Goal: Task Accomplishment & Management: Manage account settings

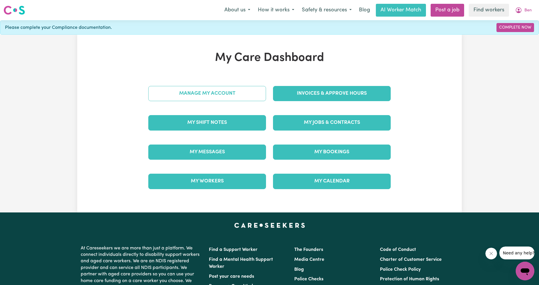
click at [217, 86] on link "Manage My Account" at bounding box center [207, 93] width 118 height 15
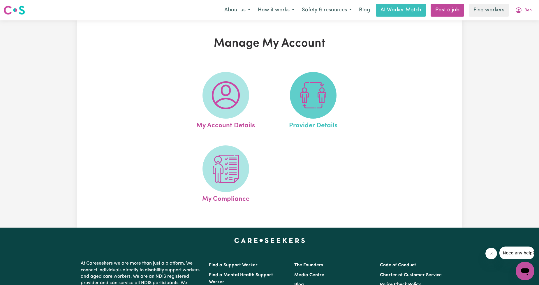
click at [301, 93] on img at bounding box center [313, 95] width 28 height 28
select select "NDIS_FUNDING_AGENCY_MANAGED"
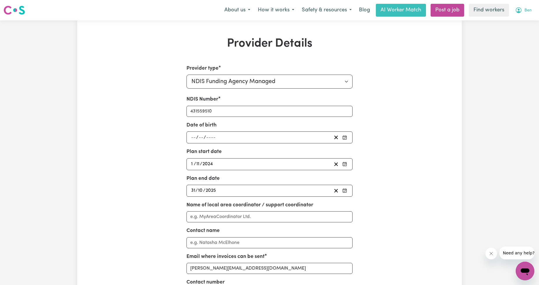
drag, startPoint x: 538, startPoint y: 10, endPoint x: 532, endPoint y: 11, distance: 5.6
click at [535, 10] on div "Menu About us How it works Safety & resources Blog AI Worker Match Post a job F…" at bounding box center [269, 9] width 539 height 13
click at [531, 12] on span "Ben" at bounding box center [528, 10] width 7 height 6
click at [509, 31] on link "Logout" at bounding box center [512, 33] width 46 height 11
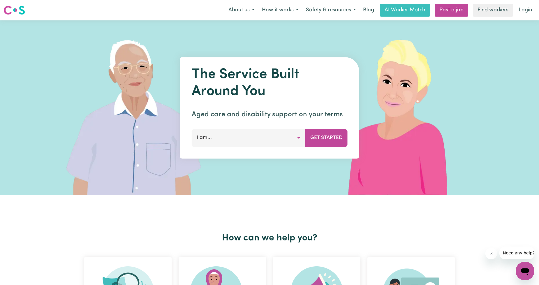
click at [518, 18] on nav "Menu About us How it works Safety & resources Blog AI Worker Match Post a job F…" at bounding box center [269, 10] width 539 height 20
click at [524, 9] on link "Login" at bounding box center [526, 10] width 20 height 13
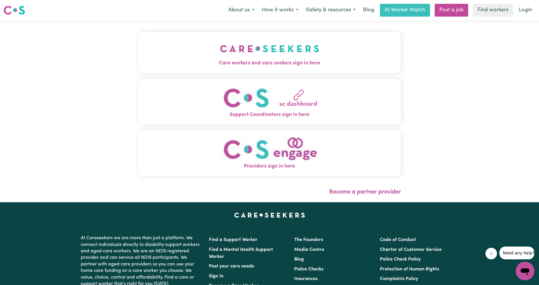
click at [285, 38] on img "Care workers and care seekers sign in here" at bounding box center [269, 49] width 99 height 22
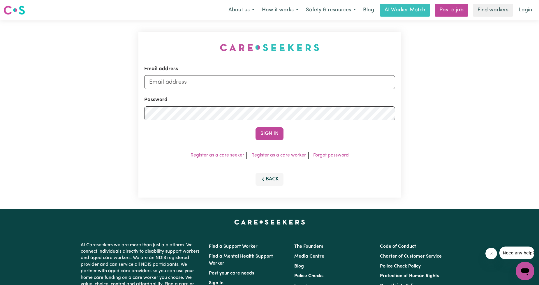
click at [253, 66] on div "Email address Password Sign In Register as a care seeker Register as a care wor…" at bounding box center [270, 114] width 270 height 189
click at [250, 82] on input "Email address" at bounding box center [269, 82] width 251 height 14
drag, startPoint x: 179, startPoint y: 80, endPoint x: 290, endPoint y: 82, distance: 111.1
click at [290, 82] on input "[EMAIL_ADDRESS][PERSON_NAME][DOMAIN_NAME]" at bounding box center [269, 82] width 251 height 14
type input "[EMAIL_ADDRESS][DOMAIN_NAME]"
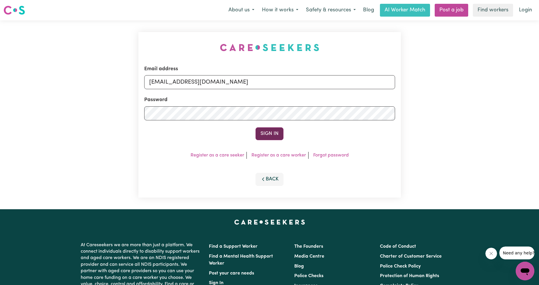
click at [260, 133] on button "Sign In" at bounding box center [270, 133] width 28 height 13
